Goal: Complete application form: Complete application form

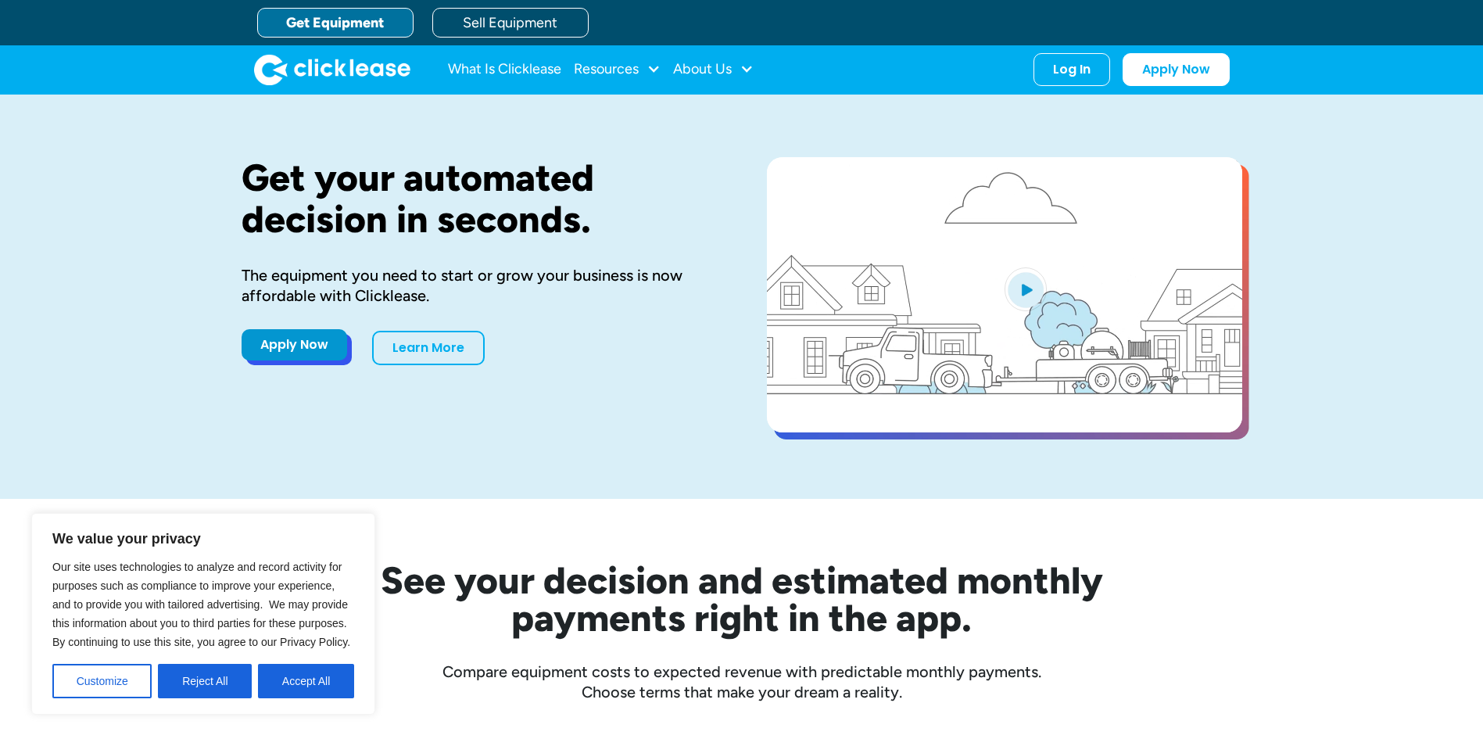
click at [290, 341] on link "Apply Now" at bounding box center [295, 344] width 106 height 31
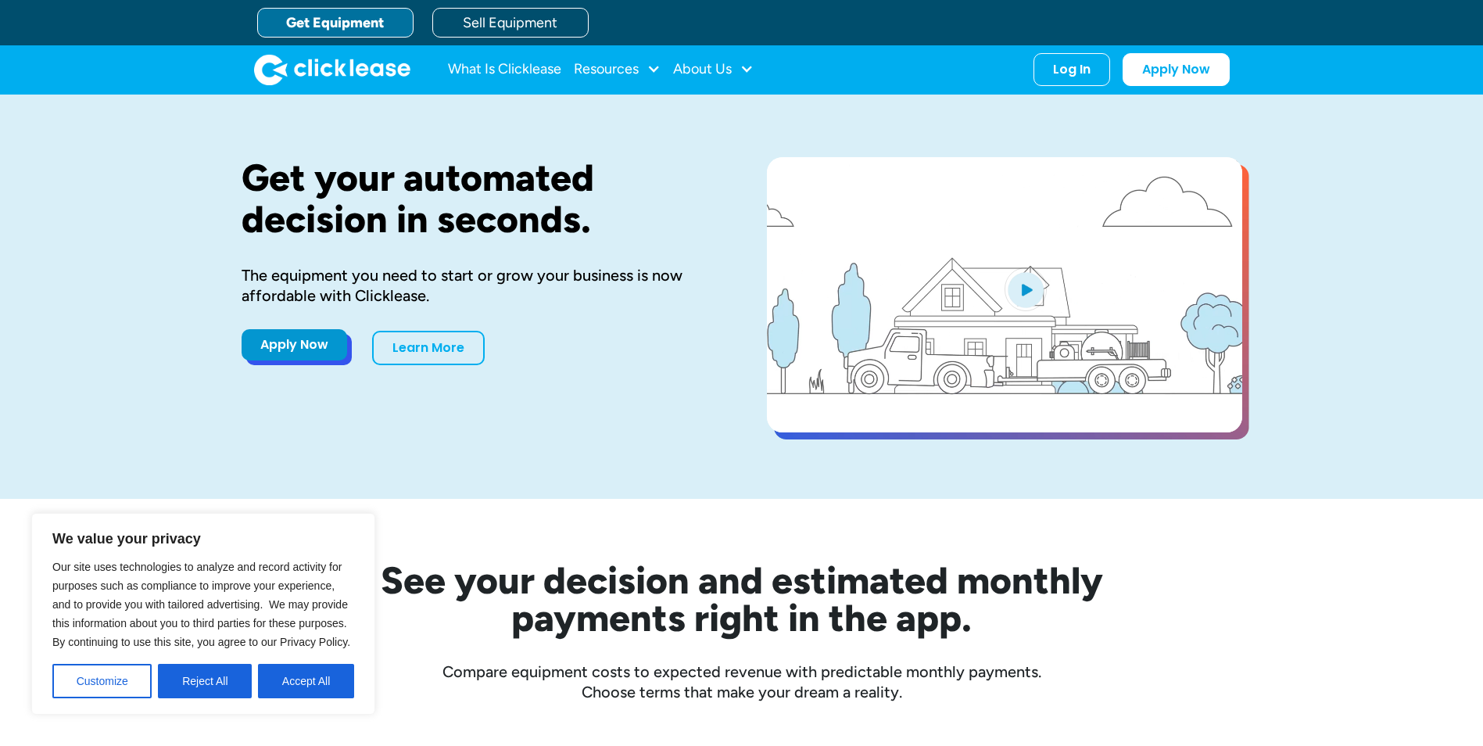
click at [305, 338] on link "Apply Now" at bounding box center [295, 344] width 106 height 31
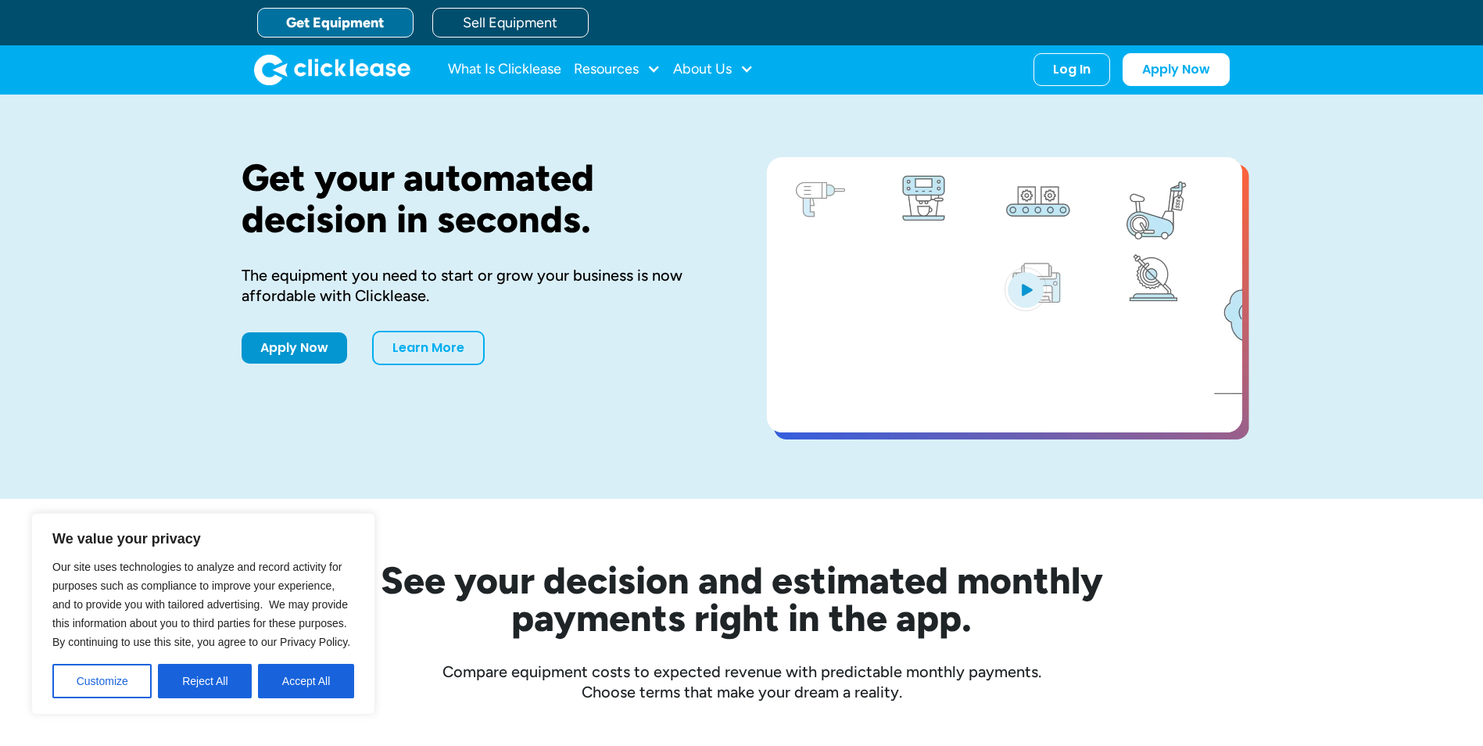
click at [342, 23] on link "Get Equipment" at bounding box center [335, 23] width 156 height 30
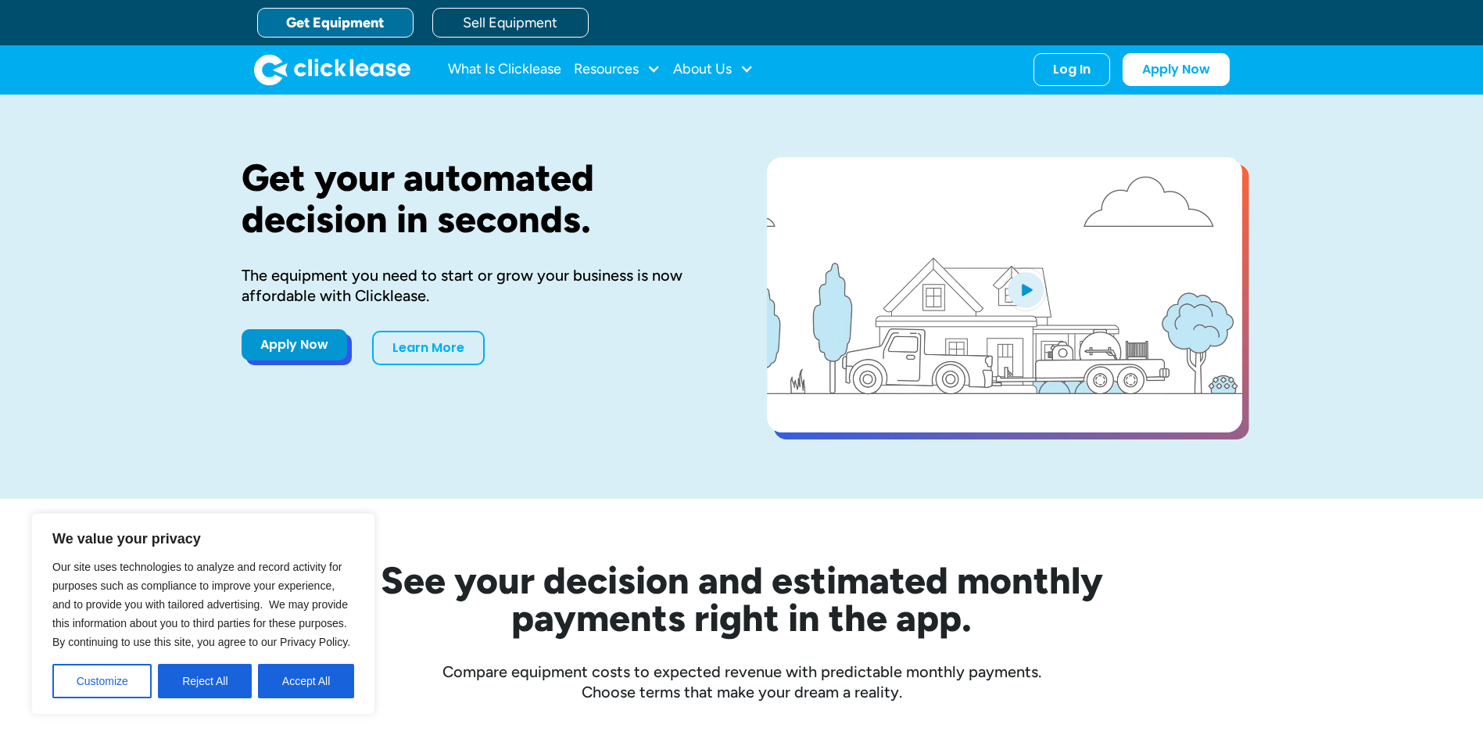
click at [279, 345] on link "Apply Now" at bounding box center [295, 344] width 106 height 31
